Goal: Task Accomplishment & Management: Complete application form

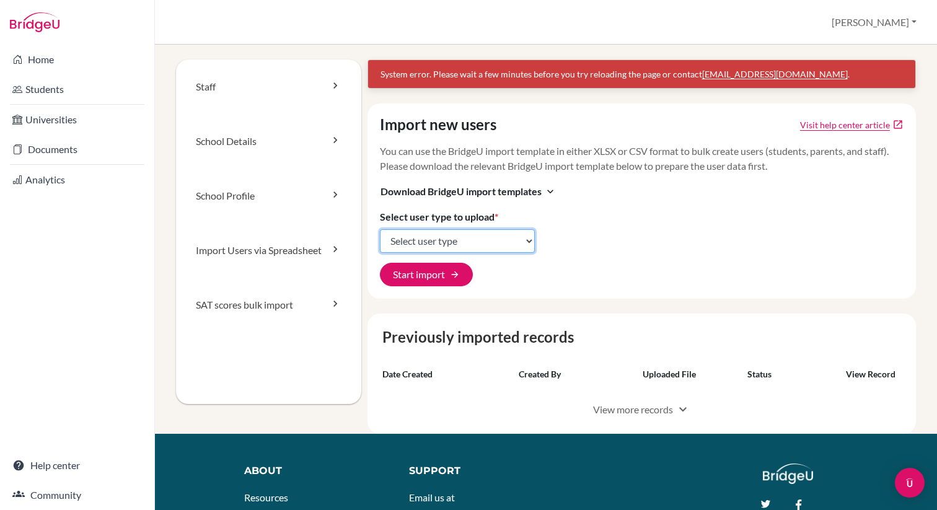
select select "student_parents"
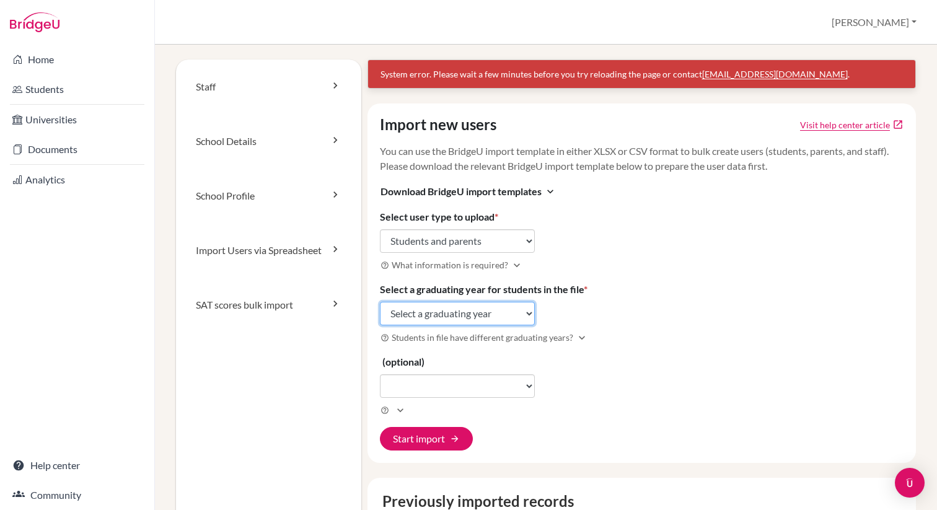
select select "2027"
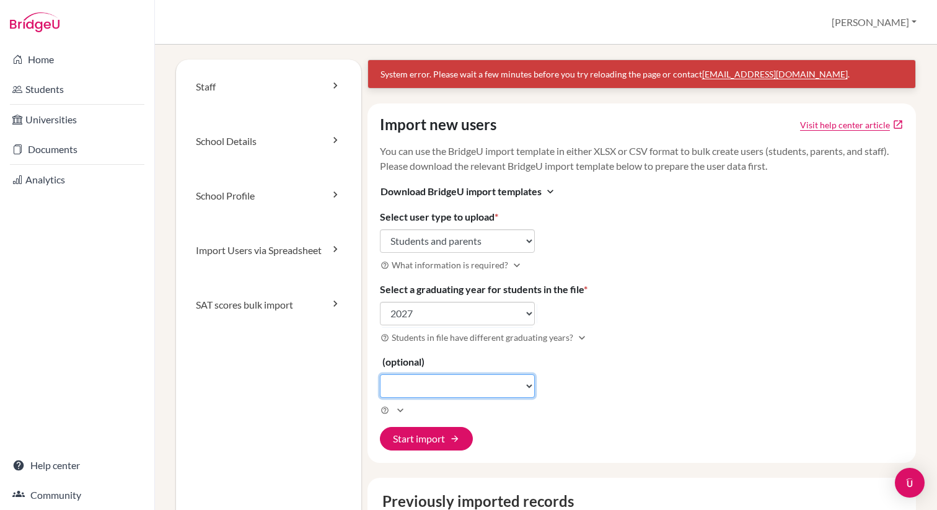
click at [510, 390] on select "(optional)" at bounding box center [457, 386] width 155 height 24
click at [500, 384] on select "(optional)" at bounding box center [457, 386] width 155 height 24
click at [606, 379] on div "Import new users Visit help center article open_in_new You can use the BridgeU …" at bounding box center [642, 284] width 549 height 360
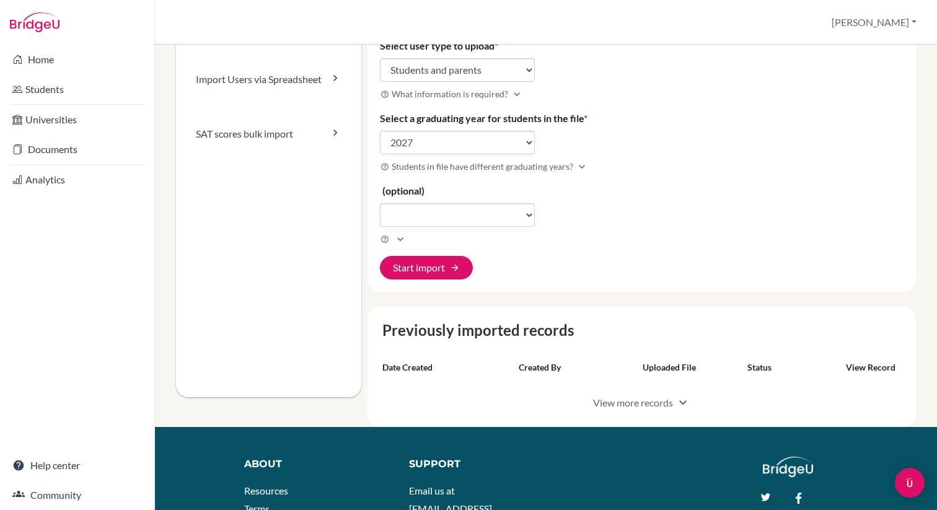
scroll to position [172, 0]
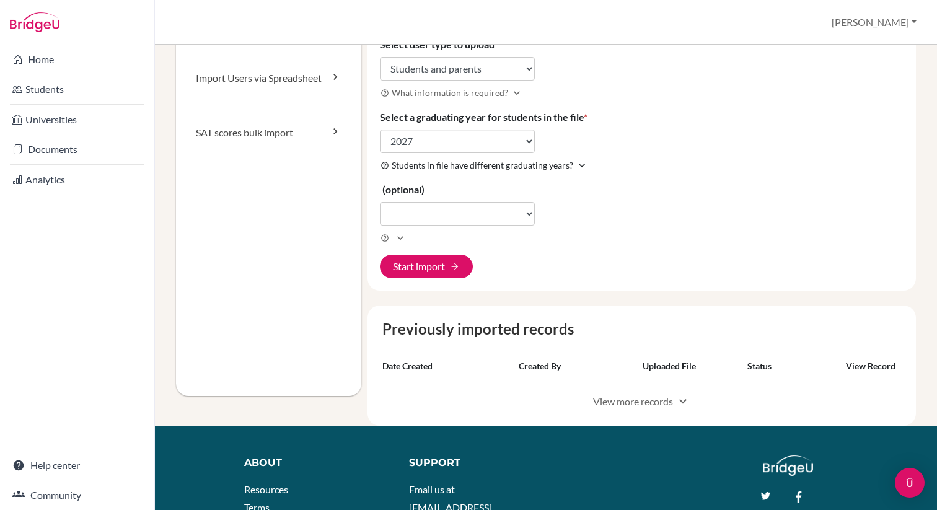
click at [579, 162] on icon "expand_more" at bounding box center [582, 165] width 12 height 12
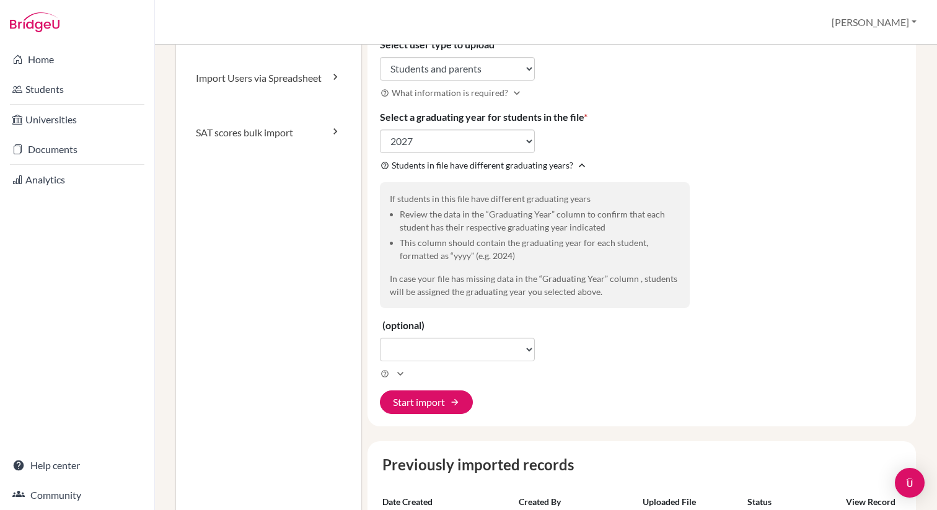
click at [579, 162] on icon "expand_less" at bounding box center [582, 165] width 12 height 12
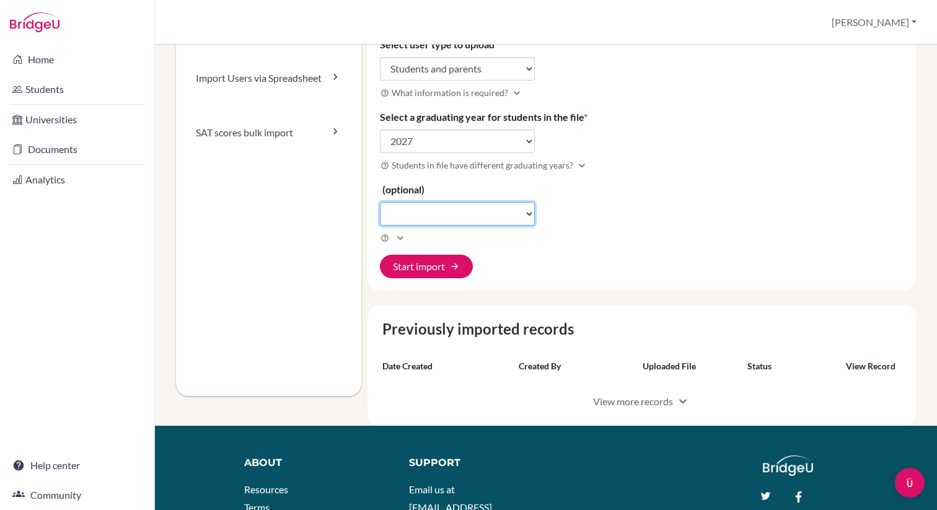
click at [480, 214] on select "(optional)" at bounding box center [457, 214] width 155 height 24
click at [434, 268] on button "Start import arrow_forward" at bounding box center [426, 267] width 93 height 24
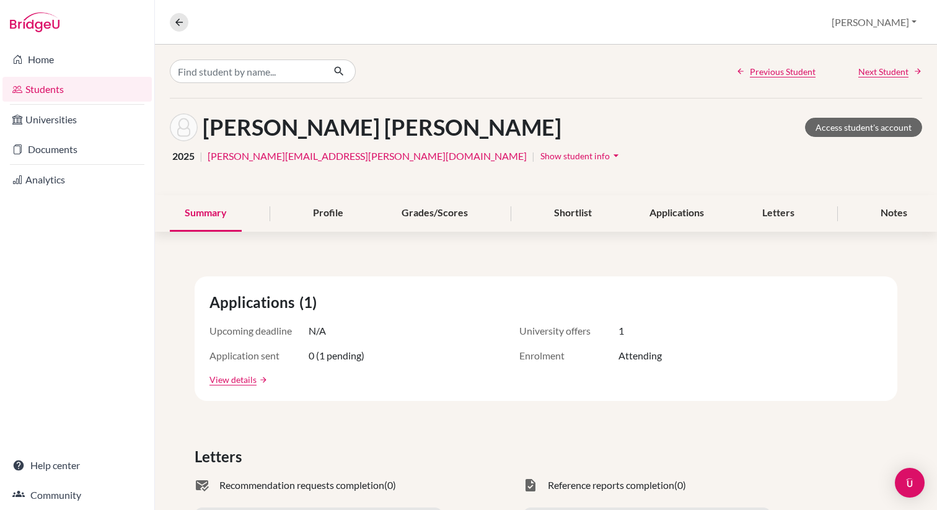
click at [906, 25] on button "[PERSON_NAME]" at bounding box center [874, 23] width 96 height 24
click at [864, 70] on link "School Settings" at bounding box center [824, 71] width 98 height 20
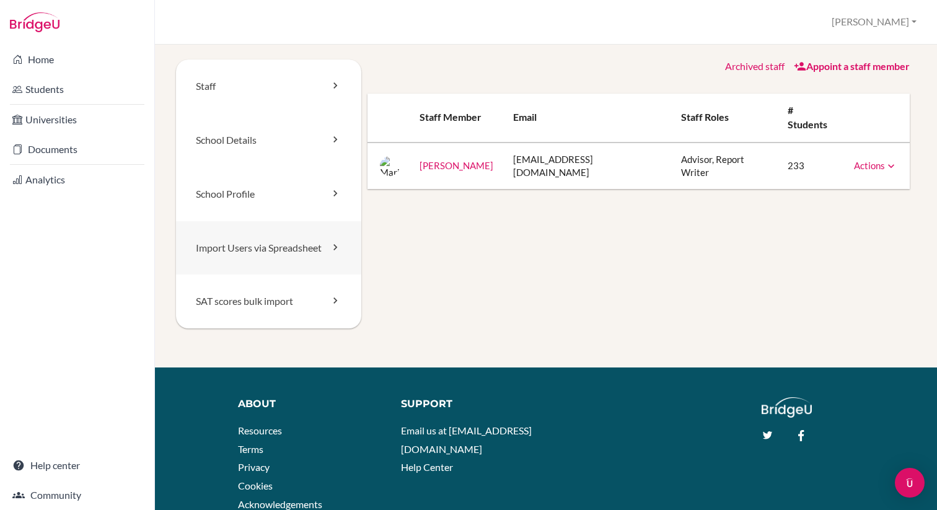
click at [277, 237] on link "Import Users via Spreadsheet" at bounding box center [268, 248] width 185 height 54
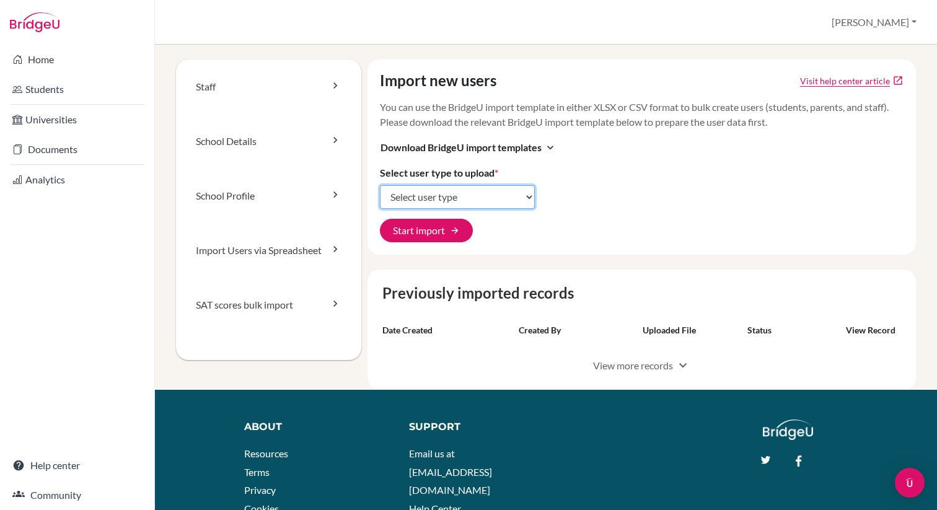
select select "student_parents"
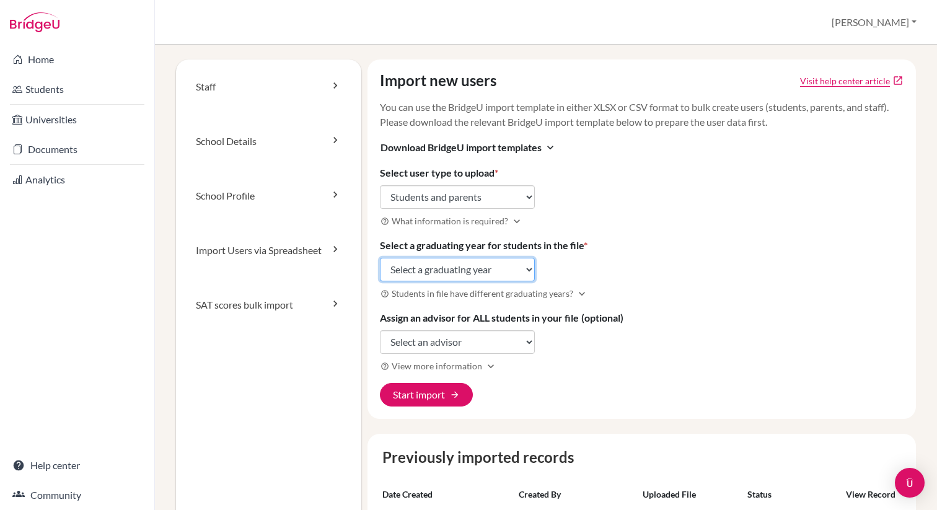
select select "2027"
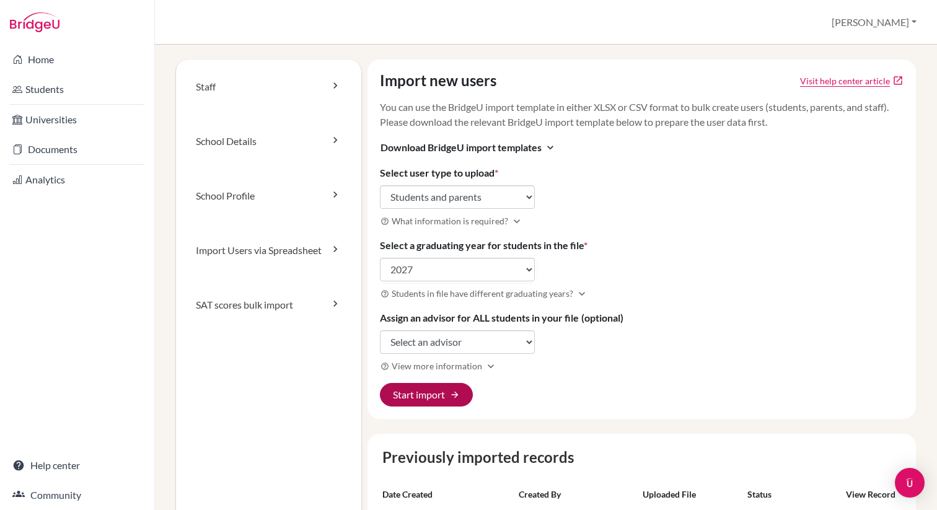
click at [420, 389] on button "Start import arrow_forward" at bounding box center [426, 395] width 93 height 24
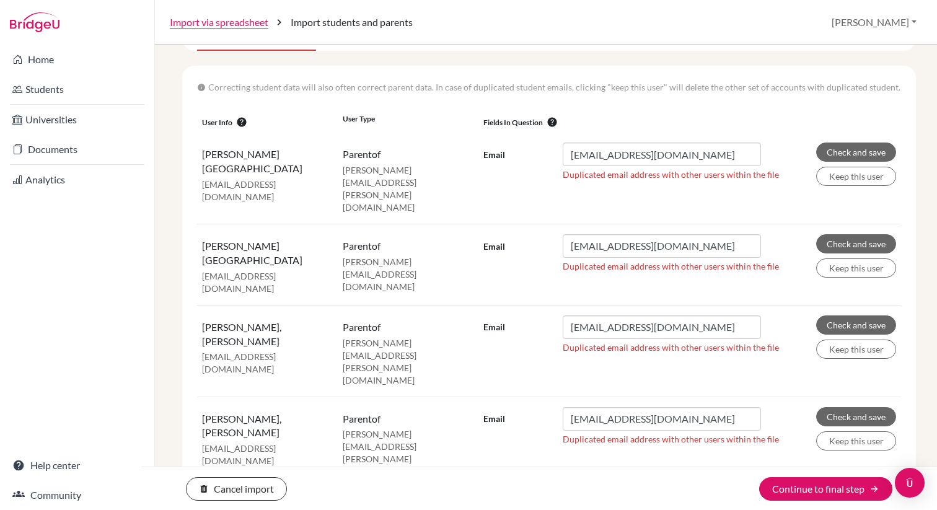
scroll to position [172, 0]
